Goal: Information Seeking & Learning: Learn about a topic

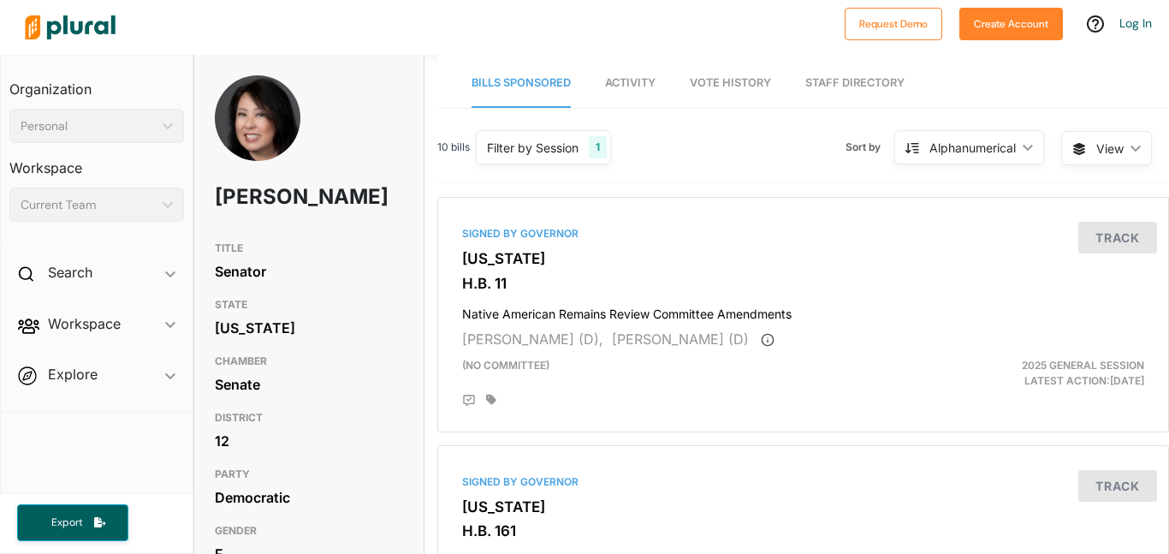
click at [641, 76] on span "Activity" at bounding box center [630, 82] width 51 height 13
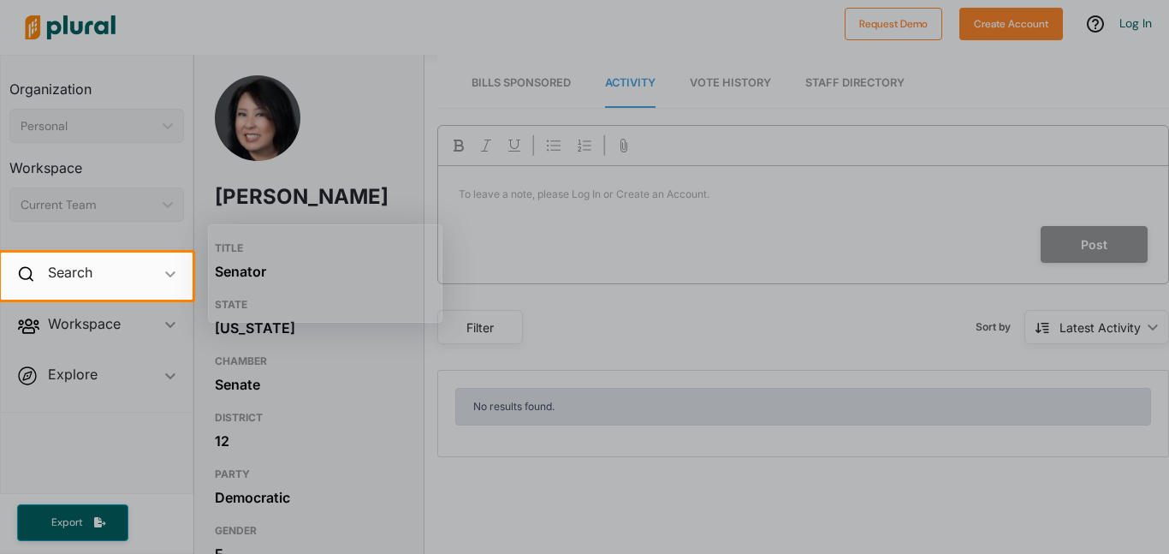
click at [498, 96] on div at bounding box center [584, 126] width 1169 height 253
click at [531, 68] on div at bounding box center [584, 126] width 1169 height 253
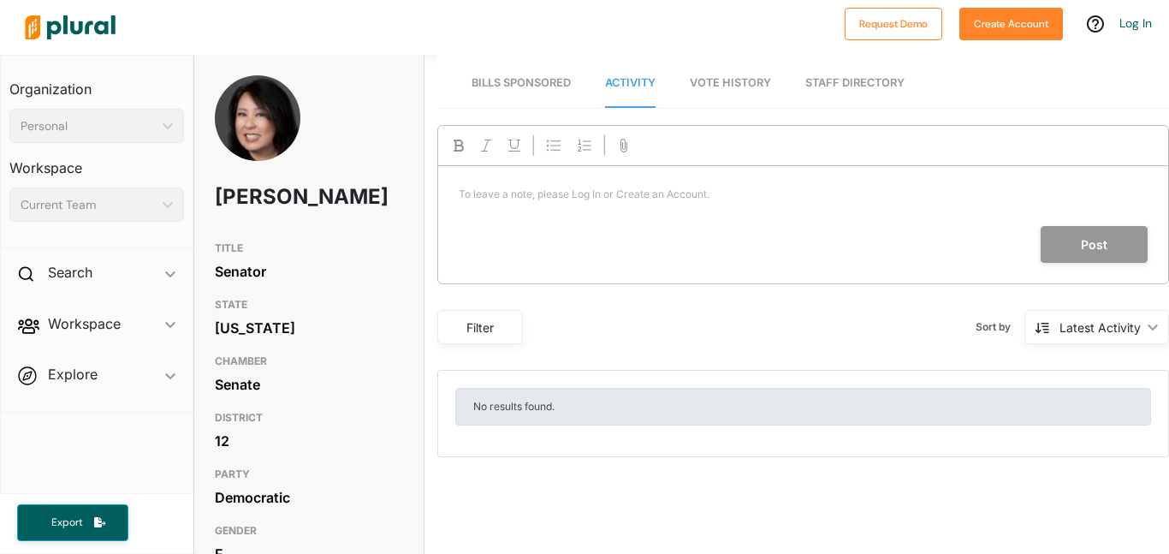
click at [520, 91] on link "Bills Sponsored" at bounding box center [521, 83] width 99 height 49
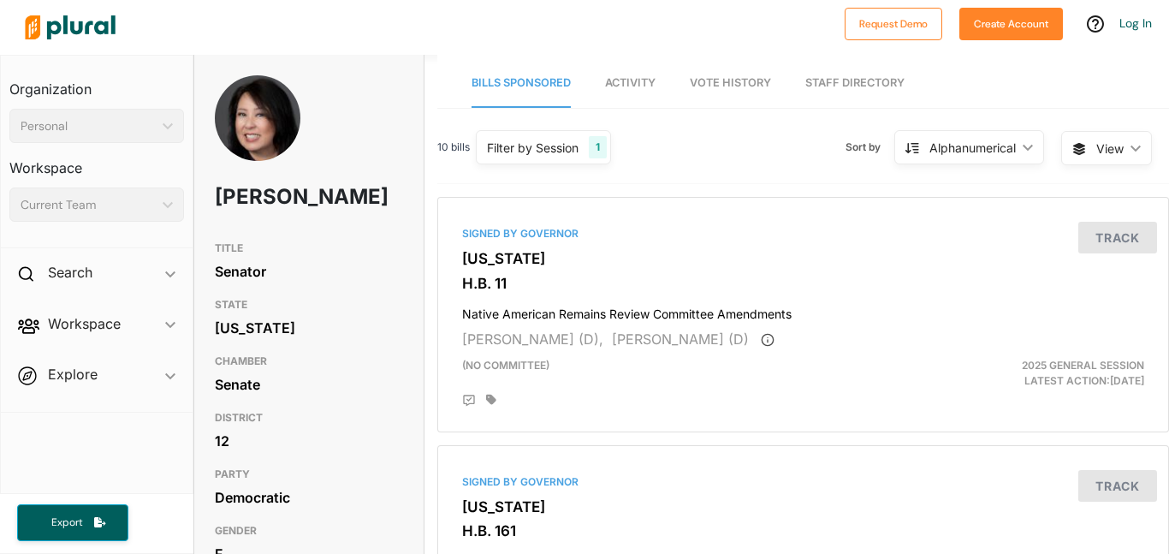
click at [520, 91] on link "Bills Sponsored" at bounding box center [521, 83] width 99 height 49
